Goal: Consume media (video, audio): Consume media (video, audio)

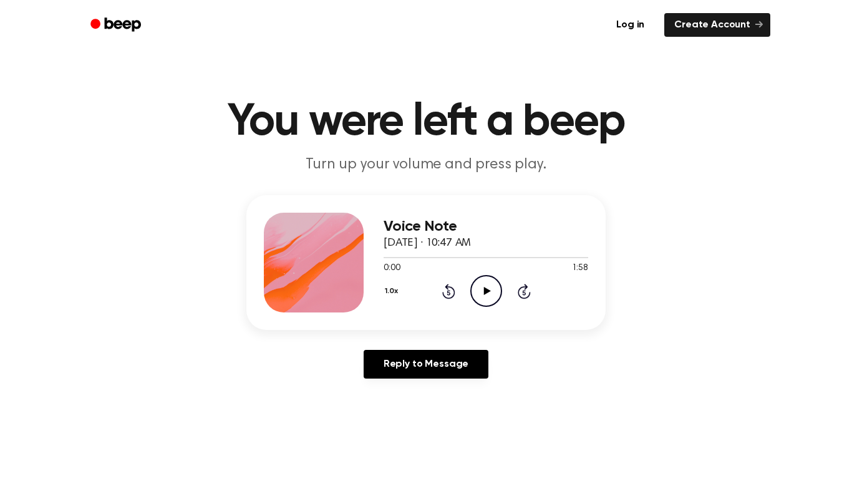
click at [482, 293] on icon "Play Audio" at bounding box center [486, 291] width 32 height 32
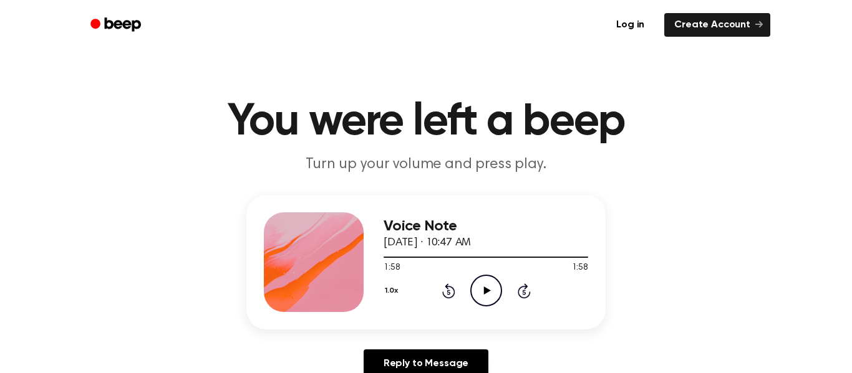
click at [474, 293] on icon "Play Audio" at bounding box center [486, 291] width 32 height 32
click at [438, 249] on div "Voice Note [DATE] · 10:47 AM" at bounding box center [485, 235] width 205 height 34
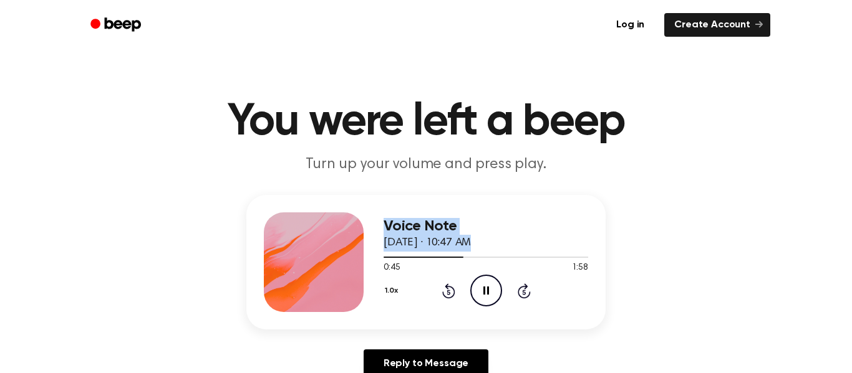
drag, startPoint x: 438, startPoint y: 253, endPoint x: 246, endPoint y: 265, distance: 192.4
click at [246, 265] on div "Voice Note [DATE] · 10:47 AM 0:45 1:58 Your browser does not support the [objec…" at bounding box center [425, 262] width 359 height 135
drag, startPoint x: 463, startPoint y: 259, endPoint x: 377, endPoint y: 265, distance: 85.6
click at [377, 265] on div "Voice Note [DATE] · 10:47 AM 0:47 1:58 Your browser does not support the [objec…" at bounding box center [425, 262] width 359 height 135
click at [443, 284] on icon "Rewind 5 seconds" at bounding box center [448, 291] width 14 height 16
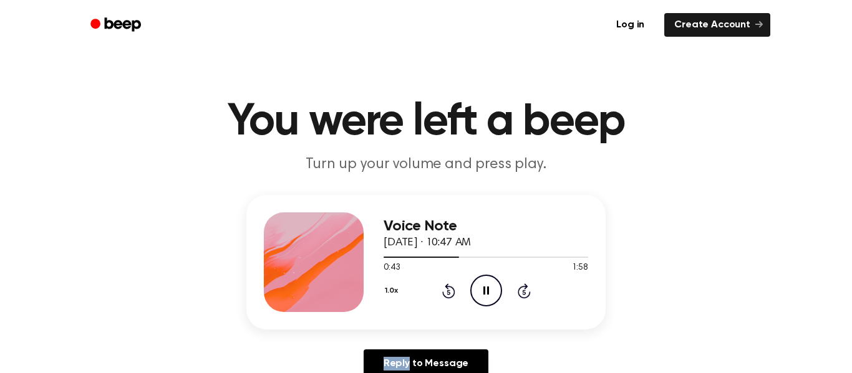
click at [443, 284] on icon "Rewind 5 seconds" at bounding box center [448, 291] width 14 height 16
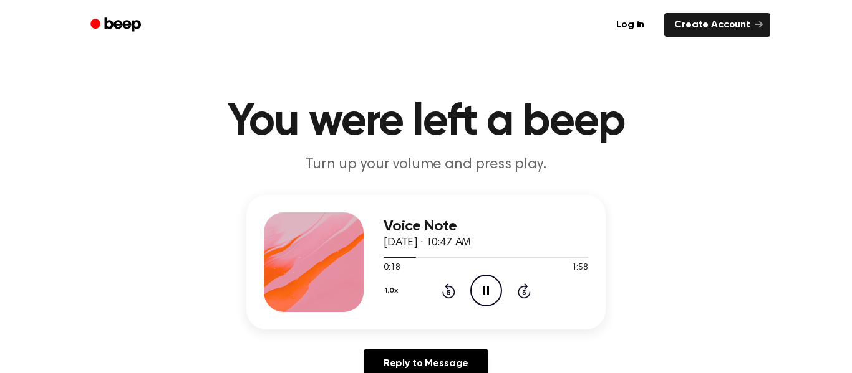
click at [443, 284] on icon "Rewind 5 seconds" at bounding box center [448, 291] width 14 height 16
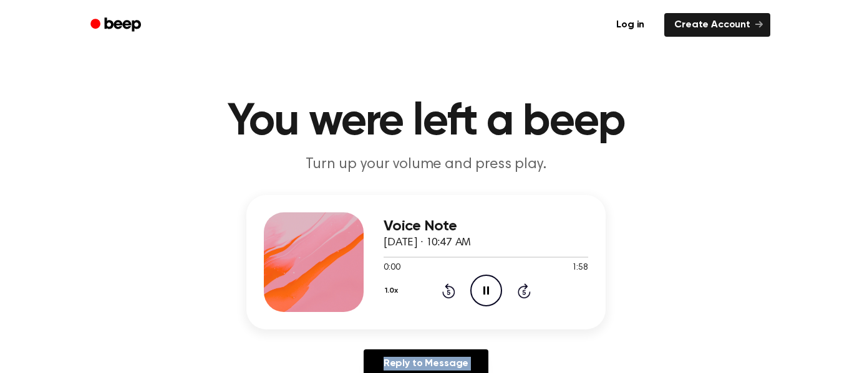
click at [443, 284] on icon "Rewind 5 seconds" at bounding box center [448, 291] width 14 height 16
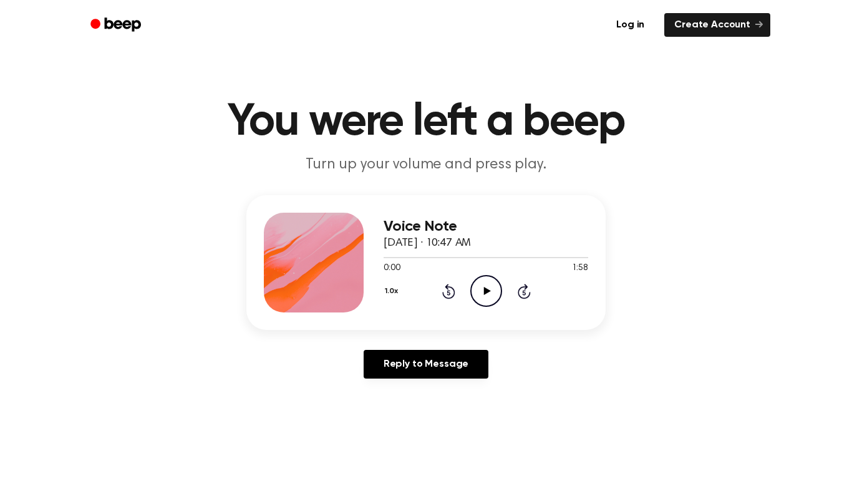
click at [476, 295] on icon "Play Audio" at bounding box center [486, 291] width 32 height 32
